Goal: Find specific page/section: Find specific page/section

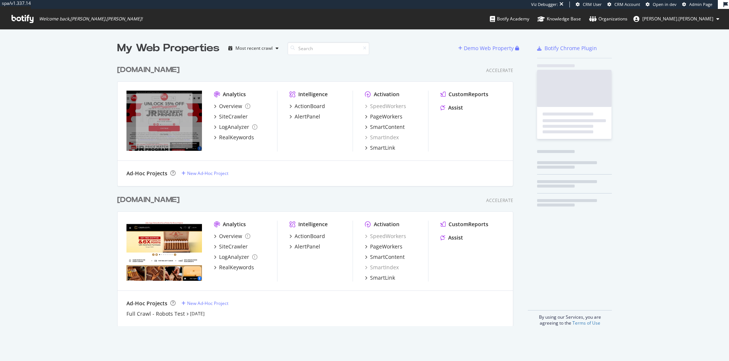
scroll to position [271, 402]
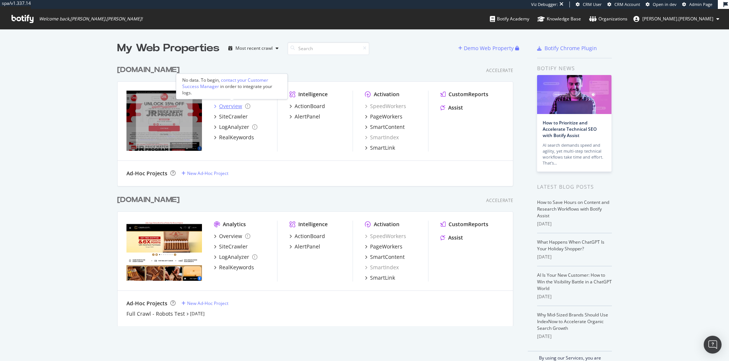
click at [231, 105] on div "Overview" at bounding box center [230, 106] width 23 height 7
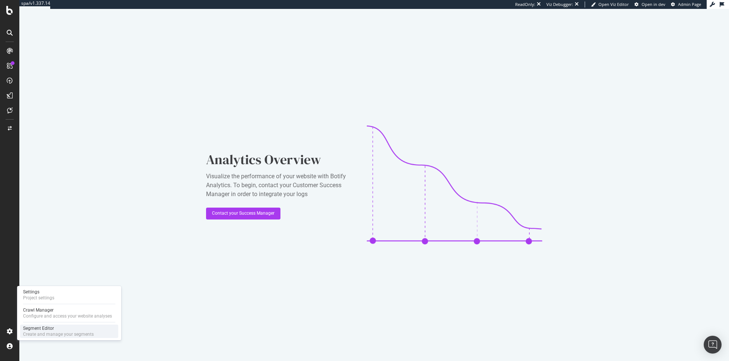
click at [33, 328] on div "Segment Editor" at bounding box center [58, 329] width 71 height 6
